Goal: Find specific page/section: Find specific page/section

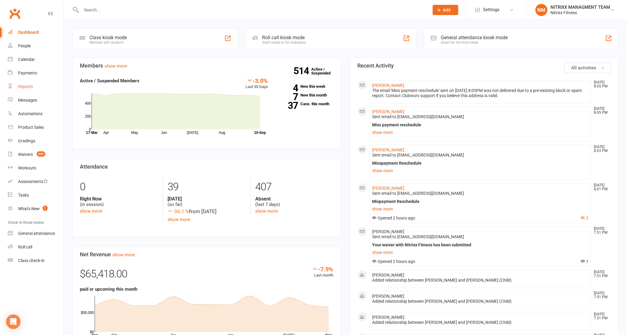
click at [35, 89] on link "Reports" at bounding box center [36, 87] width 56 height 14
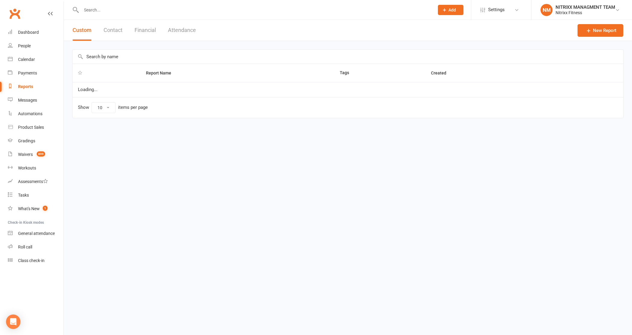
select select "100"
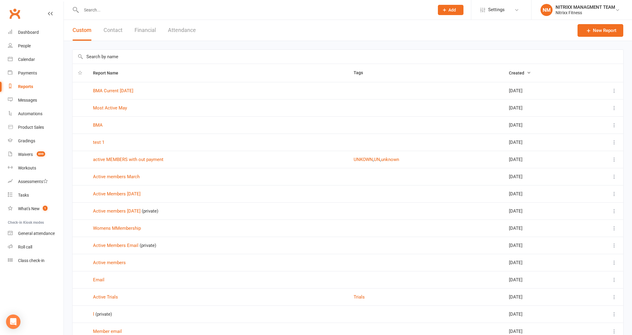
click at [143, 31] on button "Financial" at bounding box center [145, 30] width 21 height 21
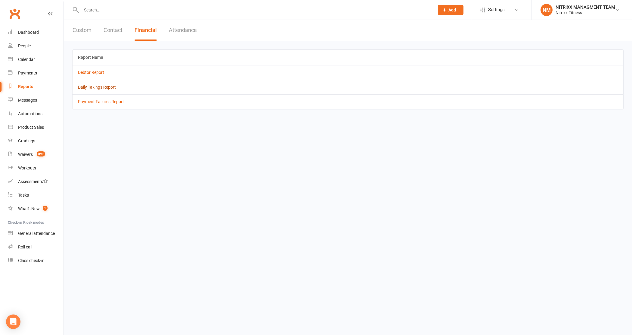
click at [95, 85] on link "Daily Takings Report" at bounding box center [97, 87] width 38 height 5
